Goal: Information Seeking & Learning: Learn about a topic

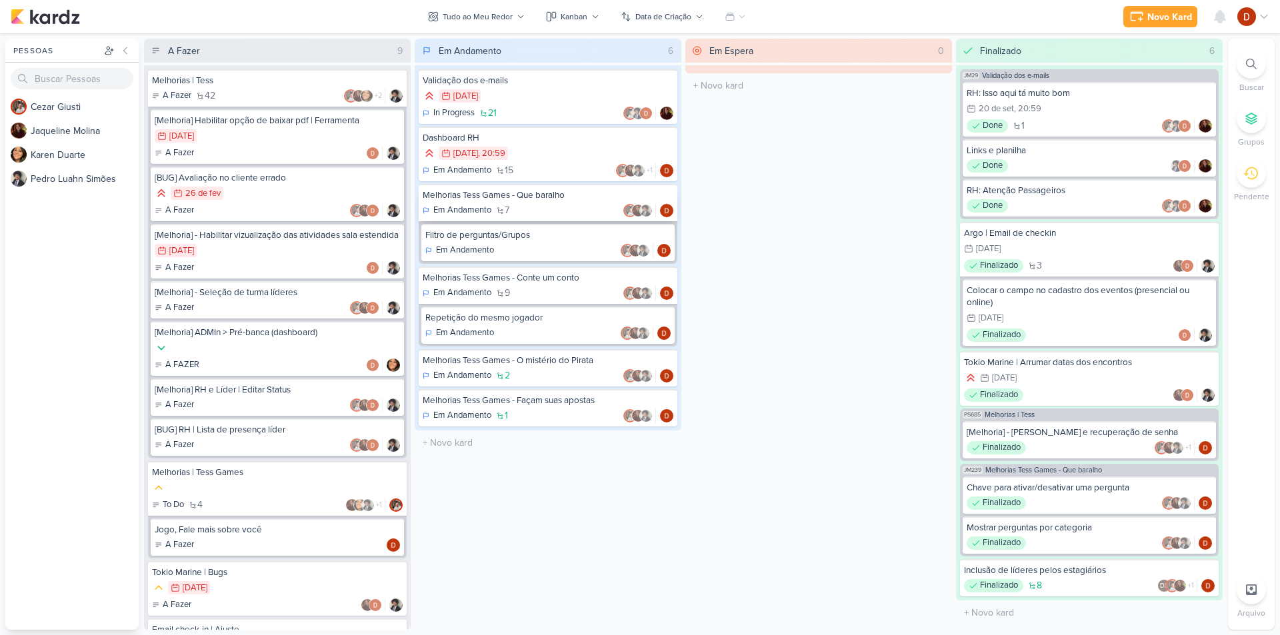
click at [562, 201] on div "Melhorias Tess Games - Que baralho Em Andamento 7" at bounding box center [548, 202] width 259 height 37
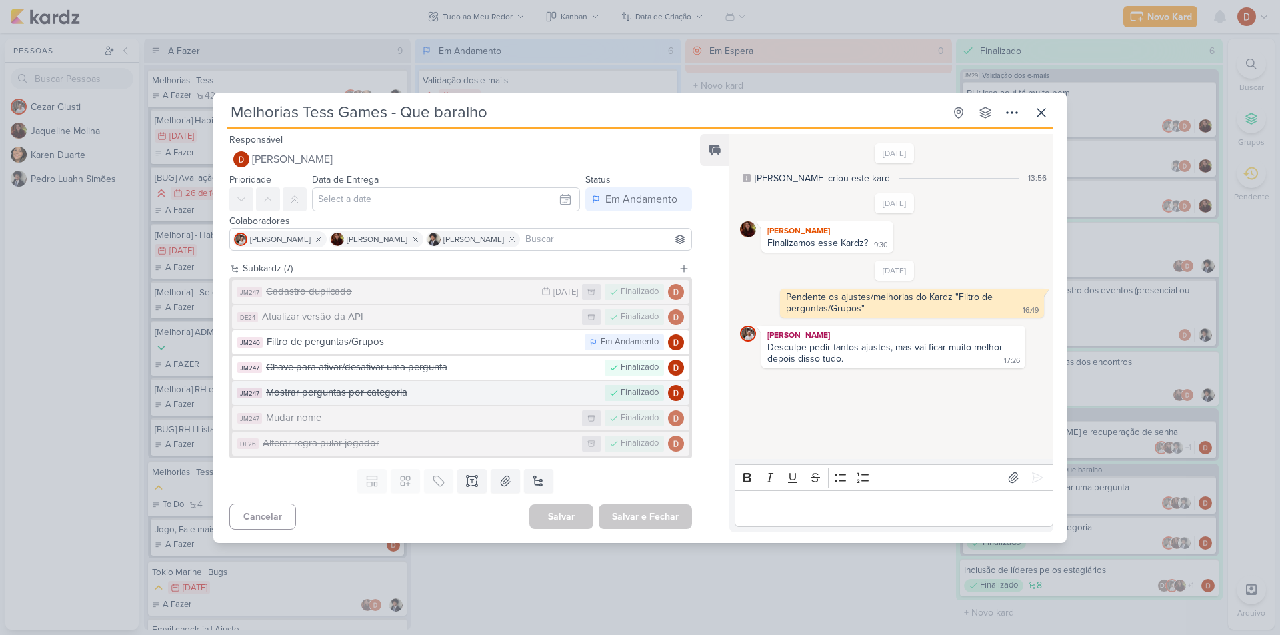
click at [395, 389] on div "Mostrar perguntas por categoria" at bounding box center [432, 392] width 332 height 15
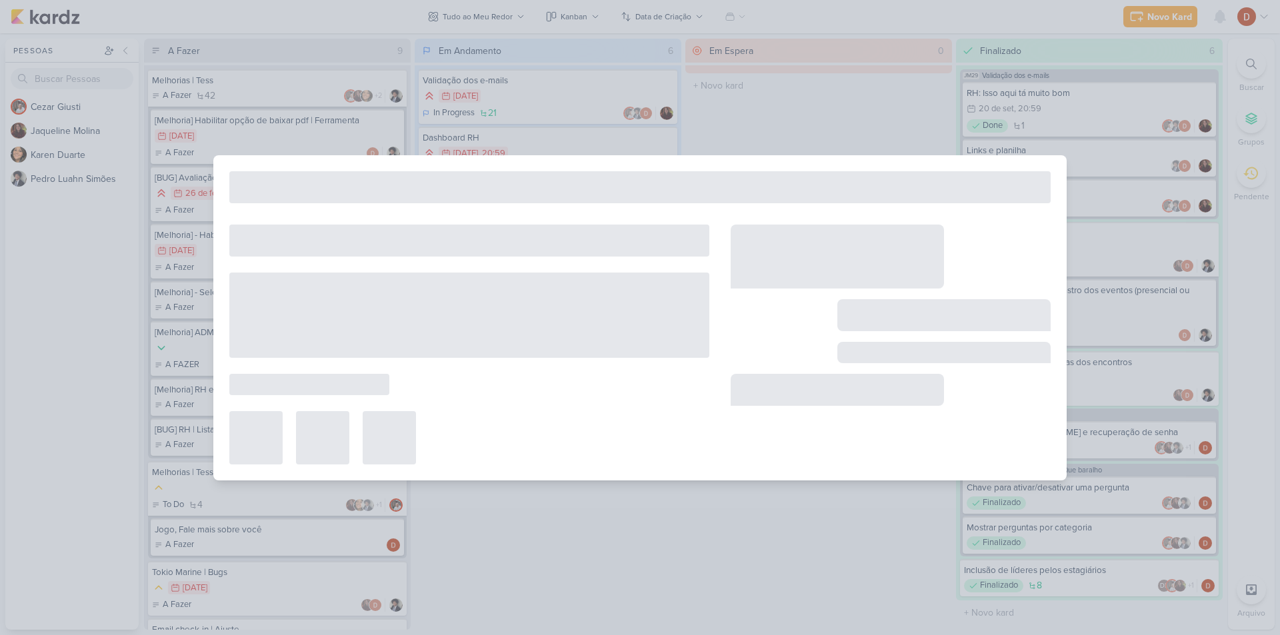
type input "Mostrar perguntas por categoria"
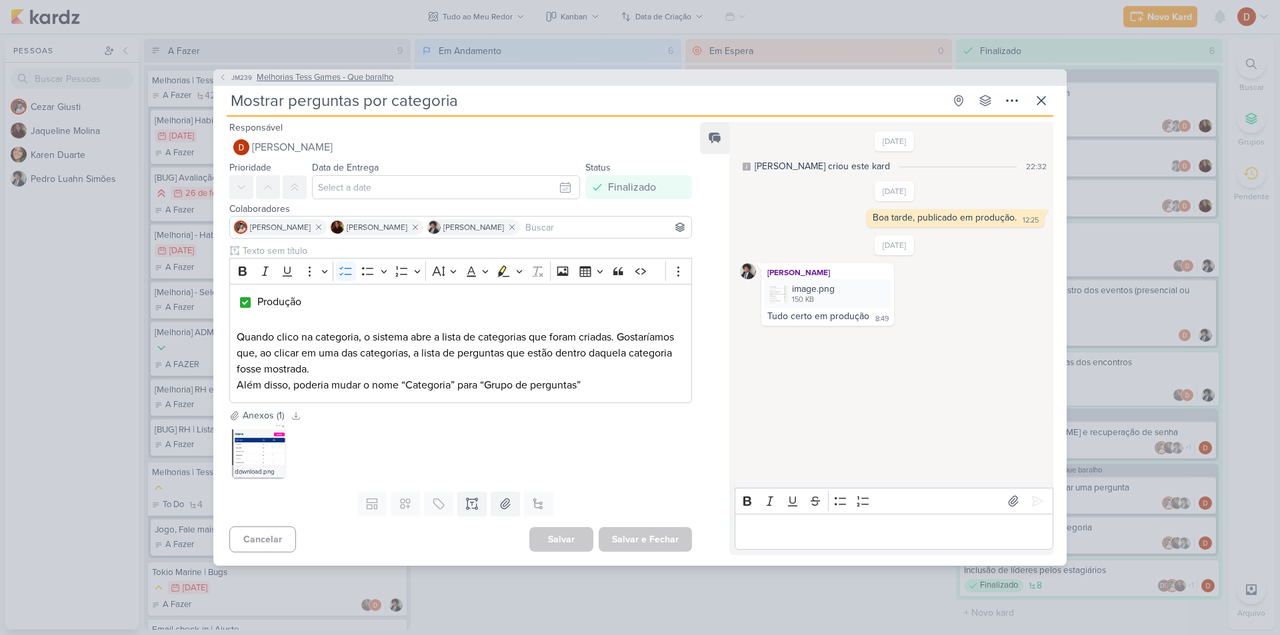
click at [247, 73] on span "JM239" at bounding box center [241, 78] width 25 height 10
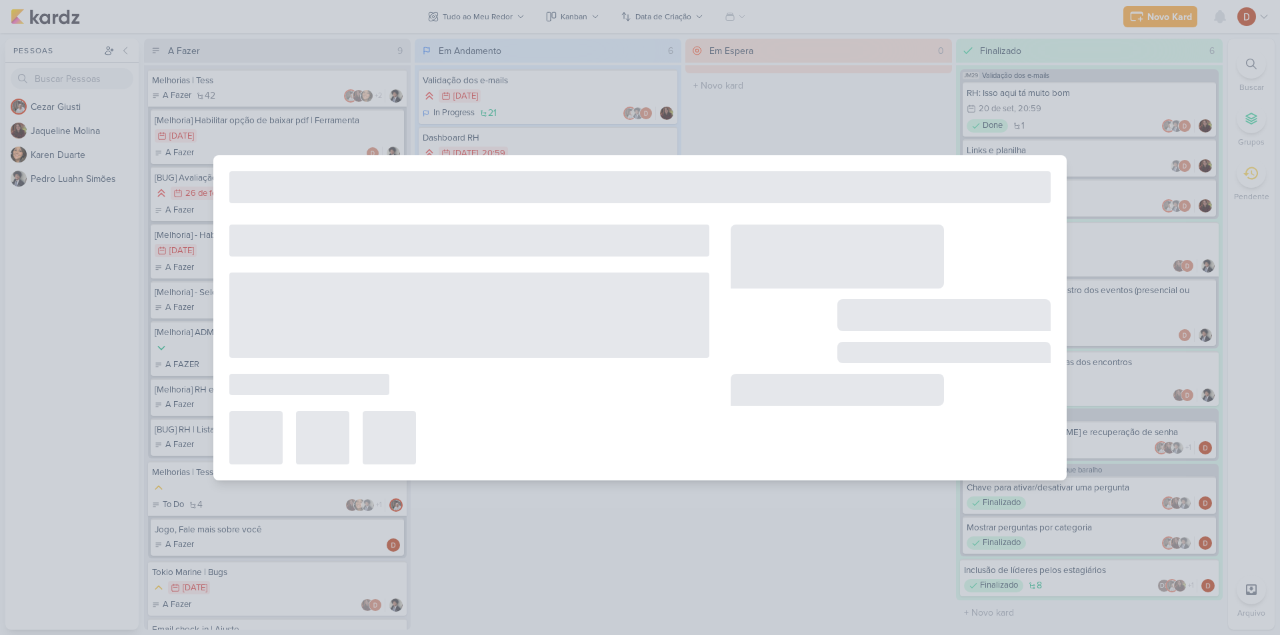
type input "Melhorias Tess Games - Que baralho"
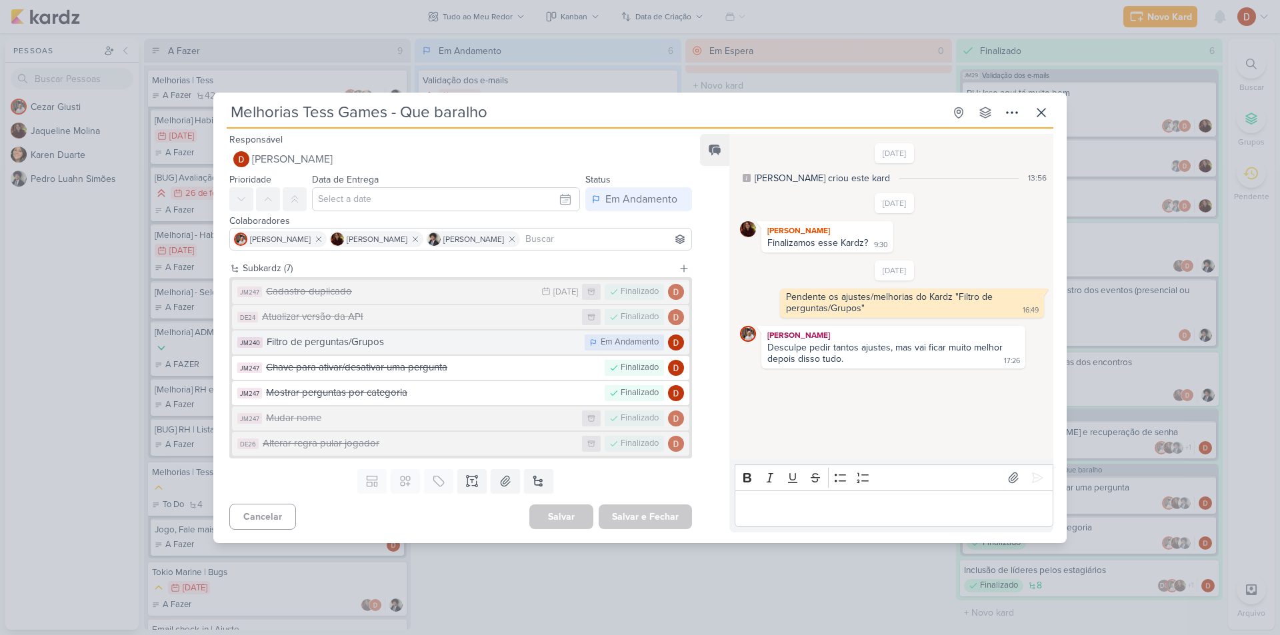
click at [363, 349] on div "Filtro de perguntas/Grupos" at bounding box center [422, 342] width 311 height 15
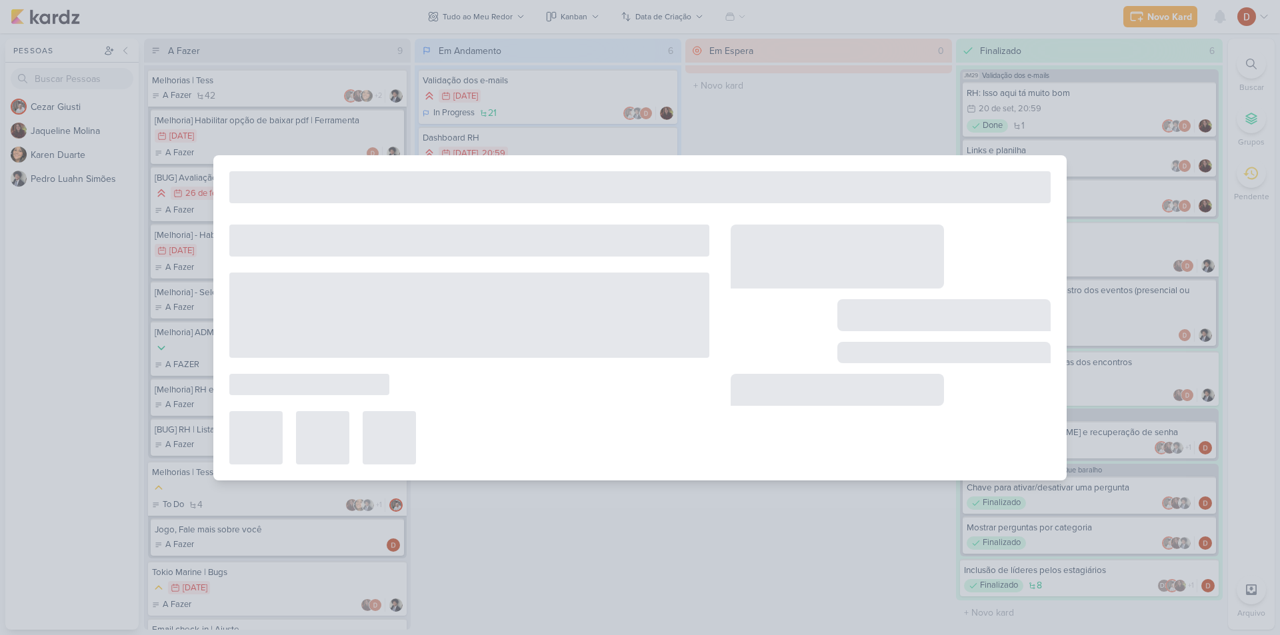
type input "Filtro de perguntas/Grupos"
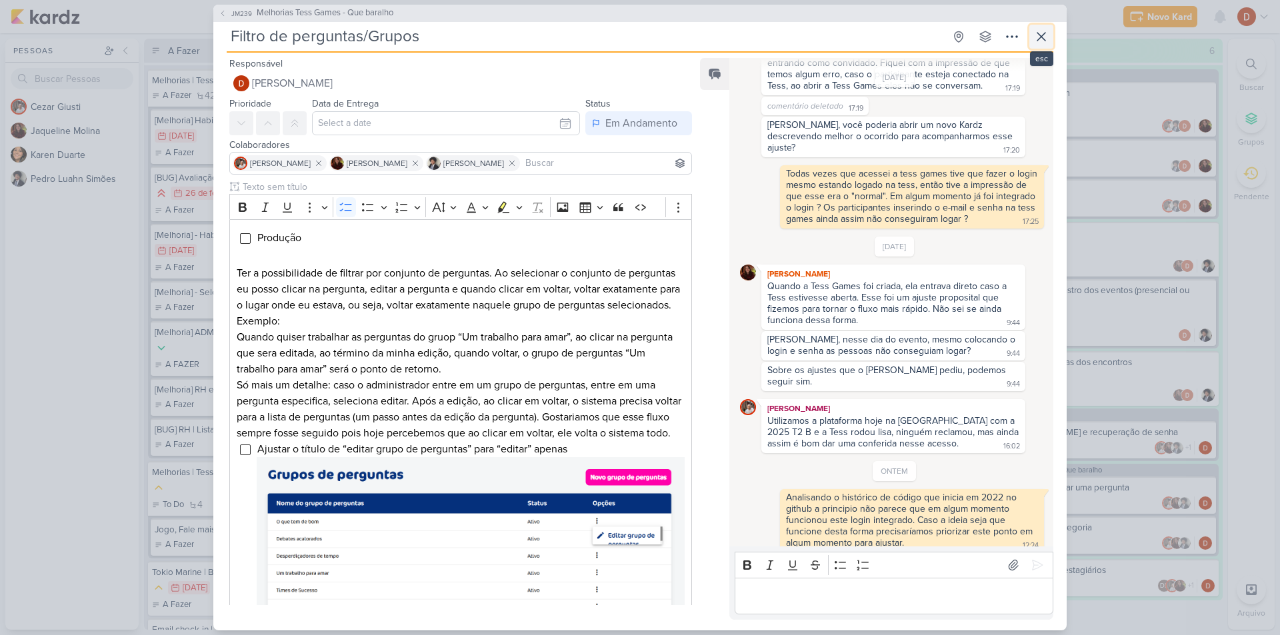
click at [1047, 38] on icon at bounding box center [1042, 37] width 16 height 16
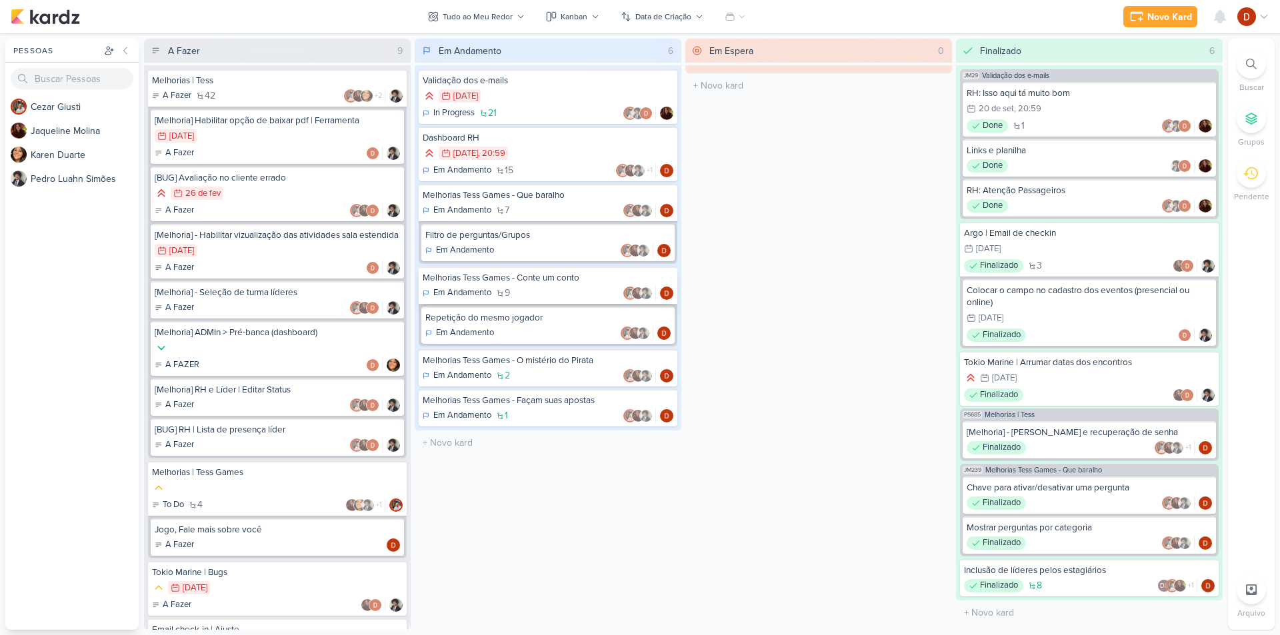
click at [557, 275] on div "Melhorias Tess Games - Conte um conto" at bounding box center [548, 278] width 251 height 12
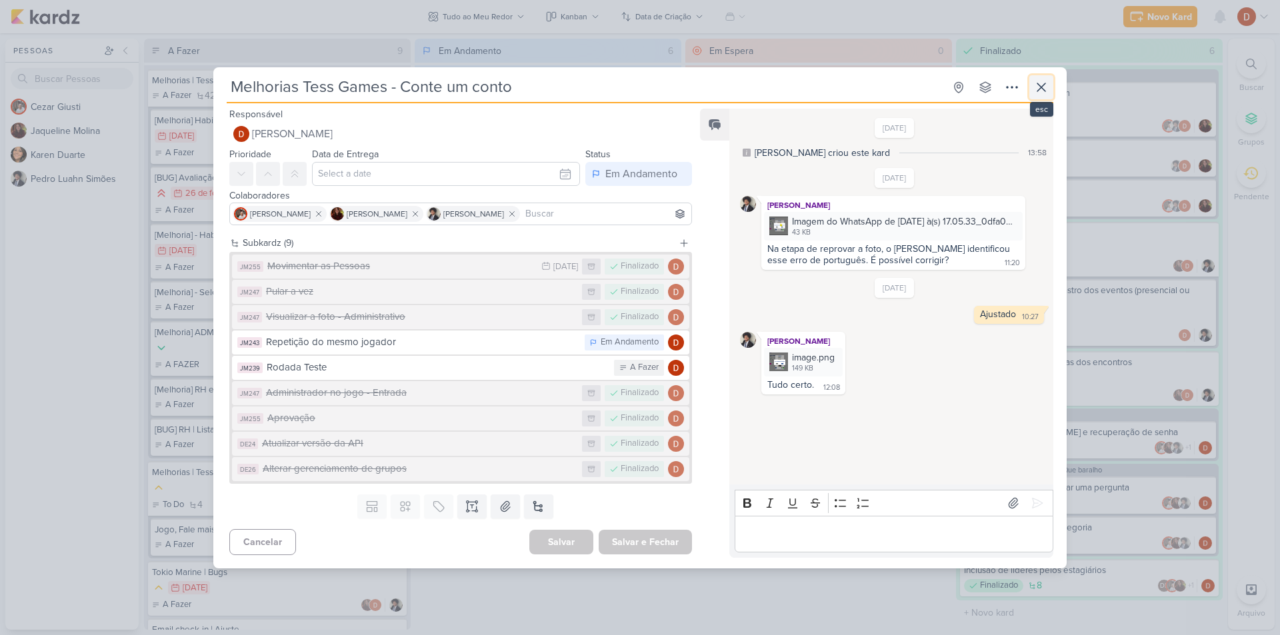
click at [1043, 81] on icon at bounding box center [1042, 87] width 16 height 16
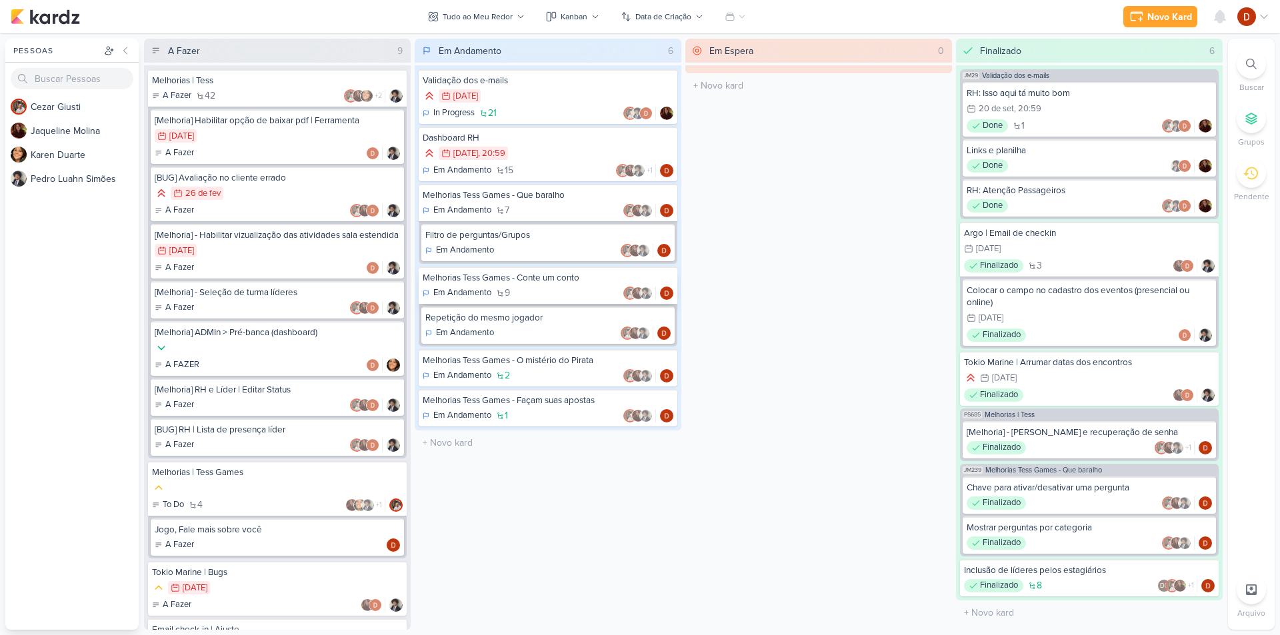
click at [497, 286] on div "Melhorias Tess Games - Conte um conto Em Andamento 9" at bounding box center [548, 285] width 259 height 37
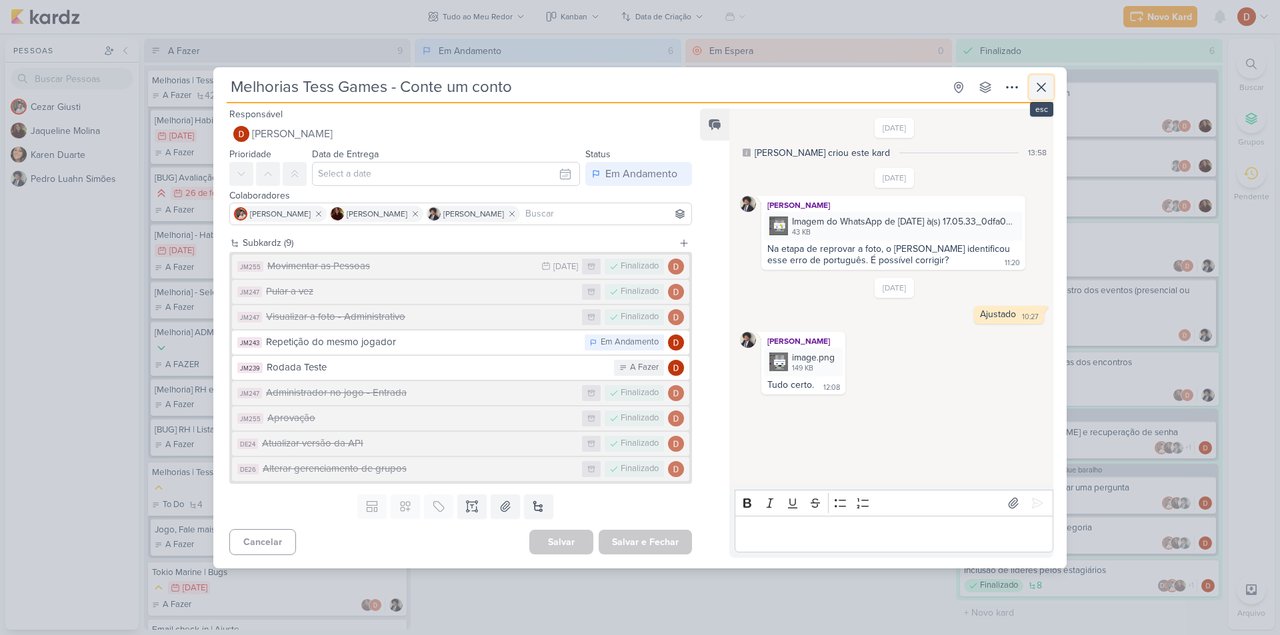
click at [1035, 83] on icon at bounding box center [1042, 87] width 16 height 16
